Goal: Task Accomplishment & Management: Complete application form

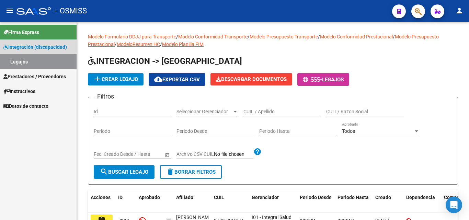
click at [38, 65] on link "Legajos" at bounding box center [38, 61] width 77 height 15
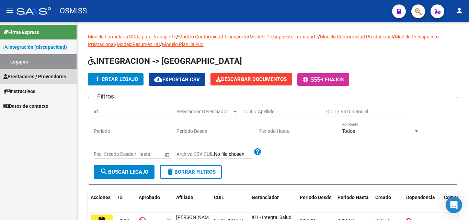
click at [39, 75] on span "Prestadores / Proveedores" at bounding box center [34, 77] width 62 height 8
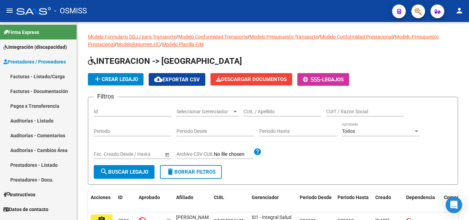
click at [54, 76] on link "Facturas - Listado/Carga" at bounding box center [38, 76] width 77 height 15
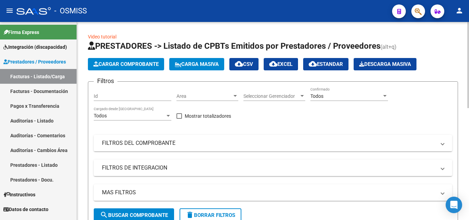
click at [119, 65] on span "Cargar Comprobante" at bounding box center [125, 64] width 65 height 6
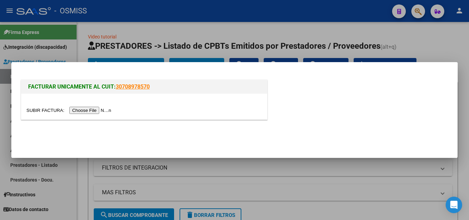
click at [101, 110] on input "file" at bounding box center [69, 110] width 87 height 7
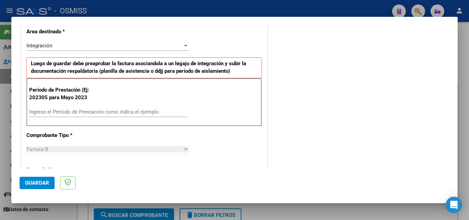
scroll to position [172, 0]
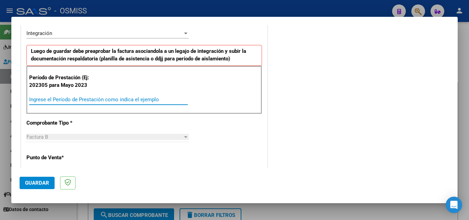
click at [68, 102] on input "Ingrese el Período de Prestación como indica el ejemplo" at bounding box center [108, 99] width 159 height 6
type input "202507"
click at [49, 184] on button "Guardar" at bounding box center [37, 183] width 35 height 12
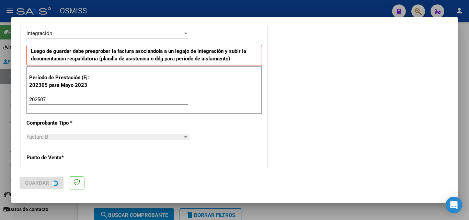
scroll to position [0, 0]
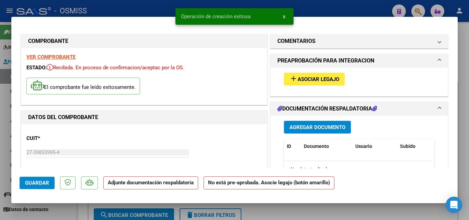
click at [301, 80] on span "Asociar Legajo" at bounding box center [319, 79] width 42 height 6
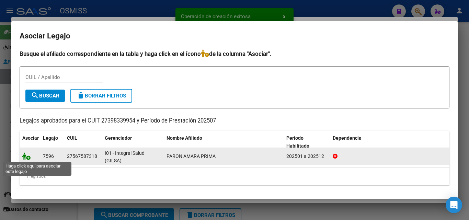
click at [23, 155] on icon at bounding box center [26, 156] width 8 height 8
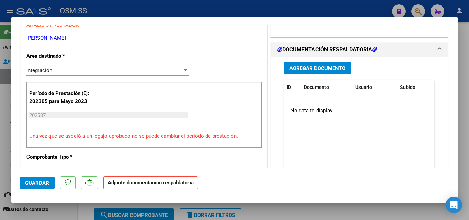
scroll to position [172, 0]
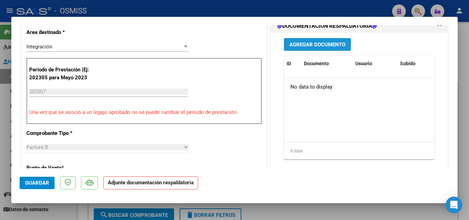
click at [317, 44] on span "Agregar Documento" at bounding box center [317, 45] width 56 height 6
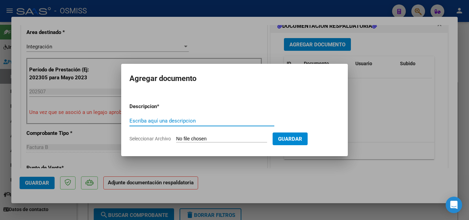
click at [194, 118] on input "Escriba aquí una descripcion" at bounding box center [201, 121] width 145 height 6
type input "asistencia"
click at [196, 137] on input "Seleccionar Archivo" at bounding box center [221, 139] width 91 height 7
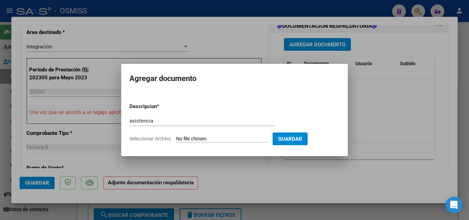
type input "C:\fakepath\asistencia julio-25.pdf"
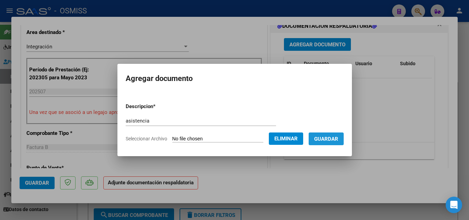
click at [327, 137] on span "Guardar" at bounding box center [326, 139] width 24 height 6
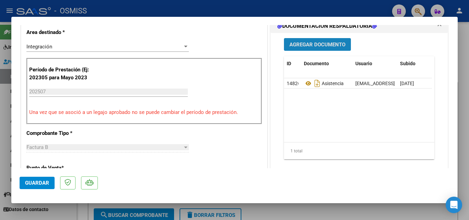
click at [314, 46] on span "Agregar Documento" at bounding box center [317, 45] width 56 height 6
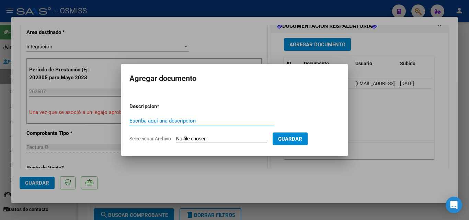
click at [175, 123] on input "Escriba aquí una descripcion" at bounding box center [201, 121] width 145 height 6
type input "informe"
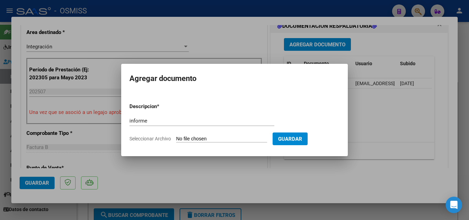
click at [197, 137] on input "Seleccionar Archivo" at bounding box center [221, 139] width 91 height 7
type input "C:\fakepath\INFORME -julio-25.pdf"
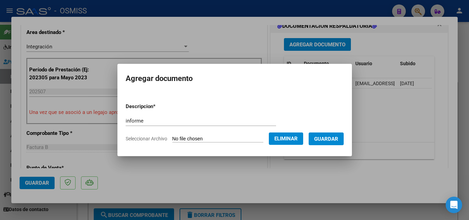
click at [330, 141] on span "Guardar" at bounding box center [326, 139] width 24 height 6
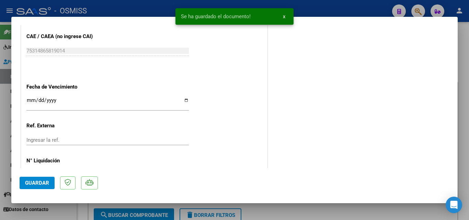
scroll to position [471, 0]
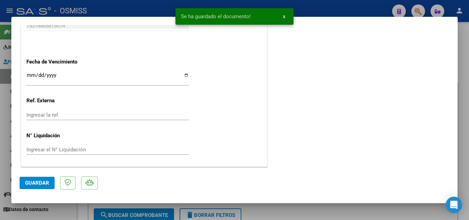
click at [26, 183] on span "Guardar" at bounding box center [37, 183] width 24 height 6
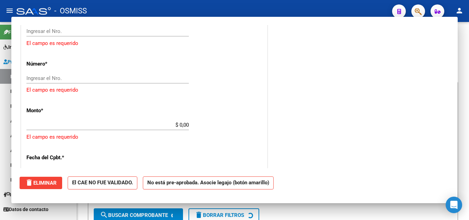
scroll to position [0, 0]
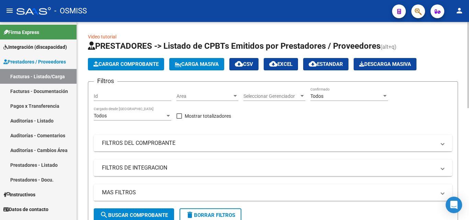
click at [130, 61] on span "Cargar Comprobante" at bounding box center [125, 64] width 65 height 6
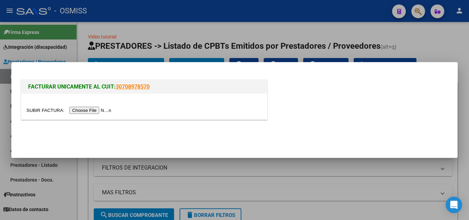
click at [106, 109] on input "file" at bounding box center [69, 110] width 87 height 7
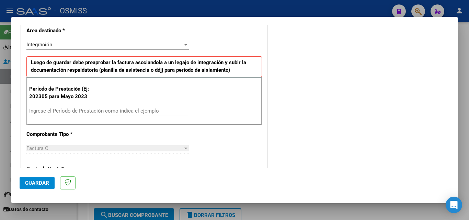
scroll to position [172, 0]
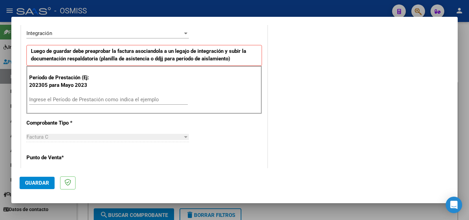
click at [72, 93] on div "Período de Prestación (Ej: 202305 para [DATE] Ingrese el Período de Prestación …" at bounding box center [144, 90] width 236 height 48
click at [72, 102] on input "202507" at bounding box center [108, 99] width 159 height 6
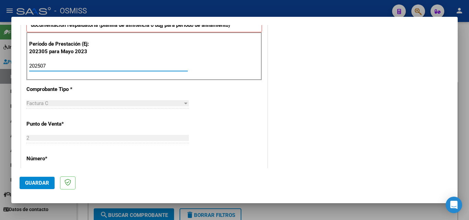
scroll to position [309, 0]
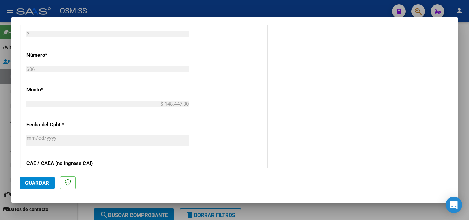
type input "202507"
click at [34, 174] on mat-dialog-actions "Guardar" at bounding box center [235, 181] width 430 height 27
click at [36, 180] on button "Guardar" at bounding box center [37, 183] width 35 height 12
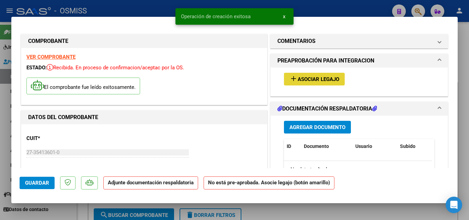
click at [318, 83] on button "add Asociar Legajo" at bounding box center [314, 79] width 61 height 13
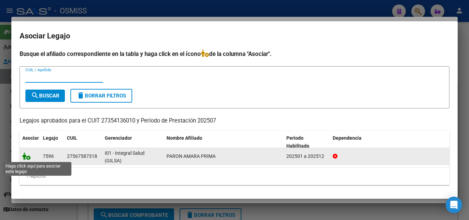
click at [26, 159] on icon at bounding box center [26, 156] width 8 height 8
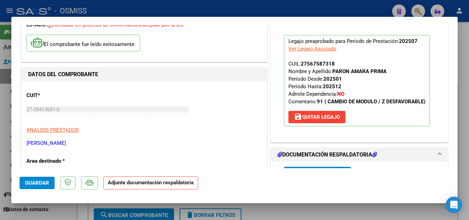
scroll to position [137, 0]
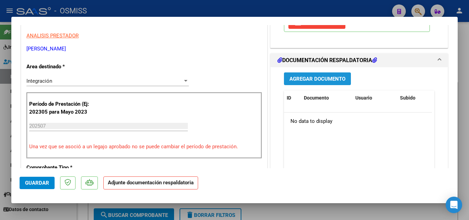
click at [301, 79] on span "Agregar Documento" at bounding box center [317, 79] width 56 height 6
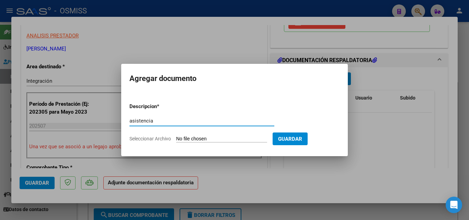
type input "asistencia"
click at [194, 139] on input "Seleccionar Archivo" at bounding box center [221, 139] width 91 height 7
type input "C:\fakepath\asistencia -[DATE].pdf"
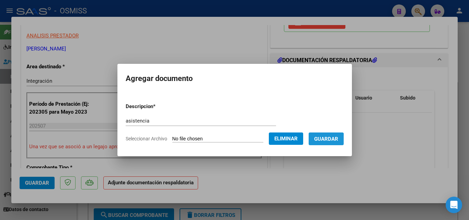
click at [321, 140] on button "Guardar" at bounding box center [326, 139] width 35 height 13
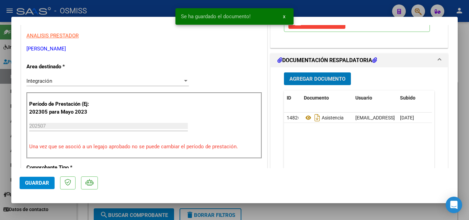
click at [324, 77] on span "Agregar Documento" at bounding box center [317, 79] width 56 height 6
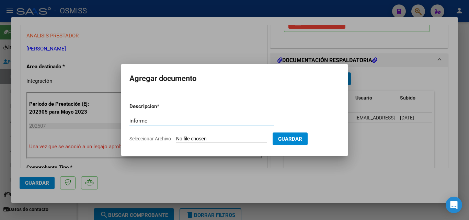
type input "informe"
click at [224, 138] on input "Seleccionar Archivo" at bounding box center [221, 139] width 91 height 7
type input "C:\fakepath\Informe julio.pdf"
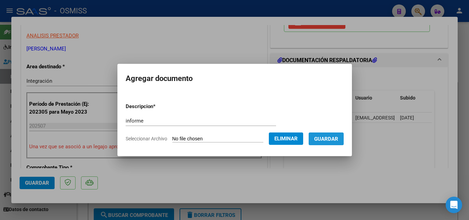
click at [332, 136] on span "Guardar" at bounding box center [326, 139] width 24 height 6
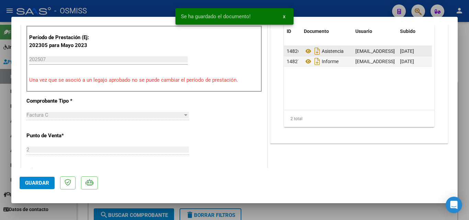
scroll to position [275, 0]
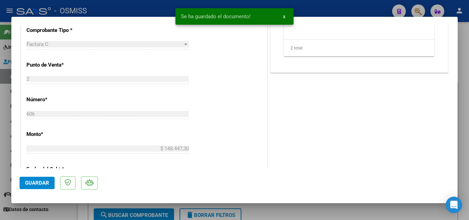
click at [41, 184] on span "Guardar" at bounding box center [37, 183] width 24 height 6
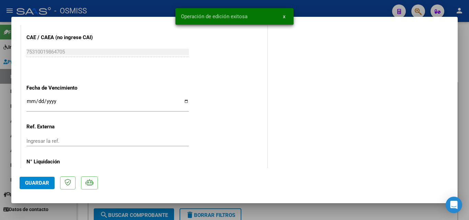
scroll to position [471, 0]
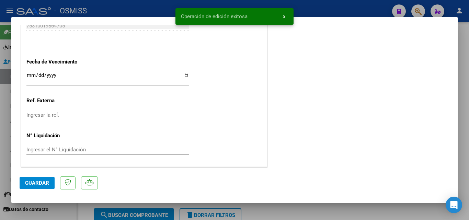
click at [39, 177] on button "Guardar" at bounding box center [37, 183] width 35 height 12
type input "$ 0,00"
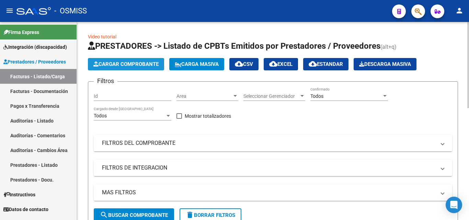
click at [140, 59] on button "Cargar Comprobante" at bounding box center [126, 64] width 76 height 12
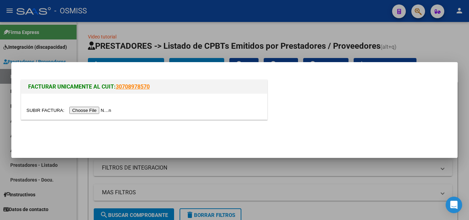
click at [103, 109] on input "file" at bounding box center [69, 110] width 87 height 7
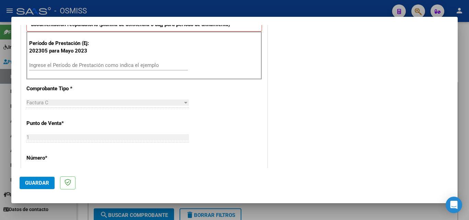
scroll to position [172, 0]
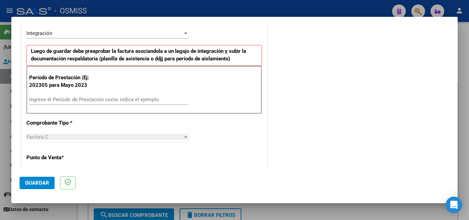
click at [73, 97] on input "Ingrese el Período de Prestación como indica el ejemplo" at bounding box center [108, 99] width 159 height 6
type input "202507"
click at [38, 185] on span "Guardar" at bounding box center [37, 183] width 24 height 6
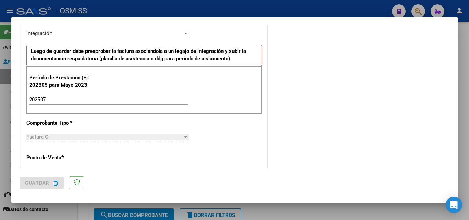
scroll to position [0, 0]
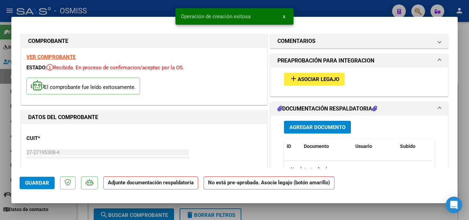
click at [296, 75] on button "add Asociar Legajo" at bounding box center [314, 79] width 61 height 13
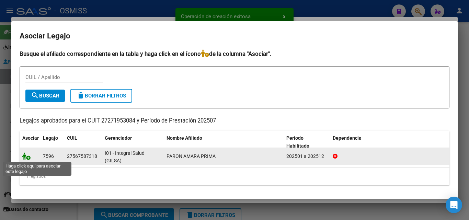
click at [27, 157] on icon at bounding box center [26, 156] width 8 height 8
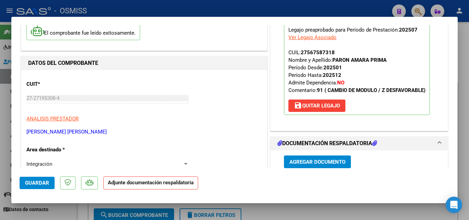
scroll to position [103, 0]
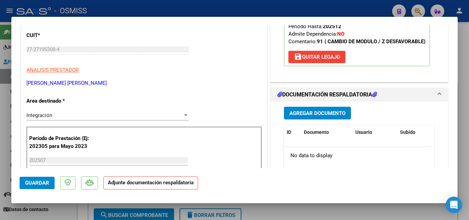
click at [331, 113] on span "Agregar Documento" at bounding box center [317, 113] width 56 height 6
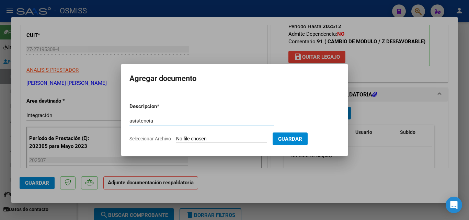
type input "asistencia"
click at [225, 137] on input "Seleccionar Archivo" at bounding box center [221, 139] width 91 height 7
type input "C:\fakepath\asistencia- [DATE].pdf"
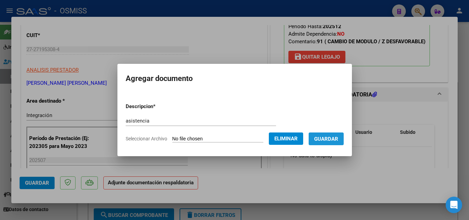
click at [328, 142] on button "Guardar" at bounding box center [326, 139] width 35 height 13
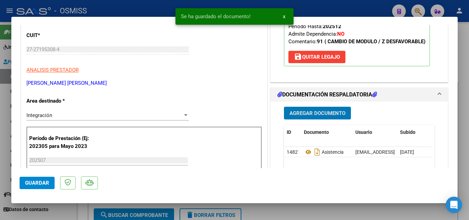
click at [322, 111] on span "Agregar Documento" at bounding box center [317, 113] width 56 height 6
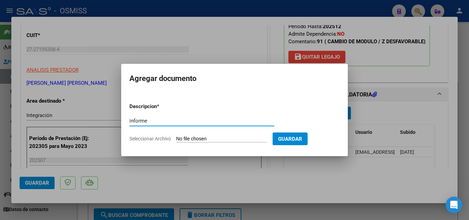
type input "informe"
click at [233, 138] on input "Seleccionar Archivo" at bounding box center [221, 139] width 91 height 7
type input "C:\fakepath\Informe-[DATE].docx"
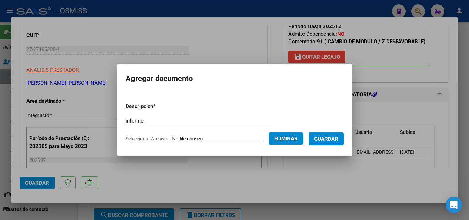
click at [323, 139] on span "Guardar" at bounding box center [326, 139] width 24 height 6
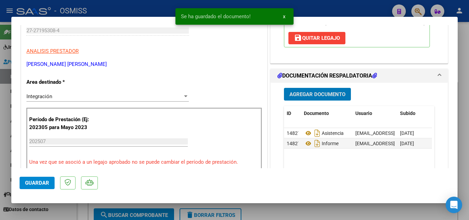
scroll to position [137, 0]
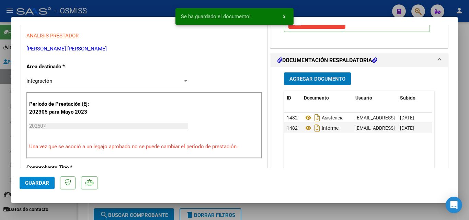
click at [50, 180] on button "Guardar" at bounding box center [37, 183] width 35 height 12
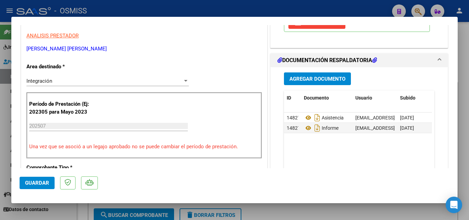
click at [47, 183] on span "Guardar" at bounding box center [37, 183] width 24 height 6
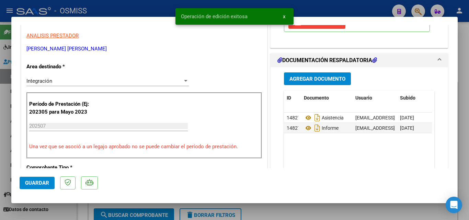
type input "$ 0,00"
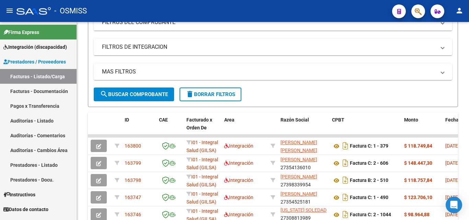
scroll to position [86, 0]
